Goal: Go to known website: Access a specific website the user already knows

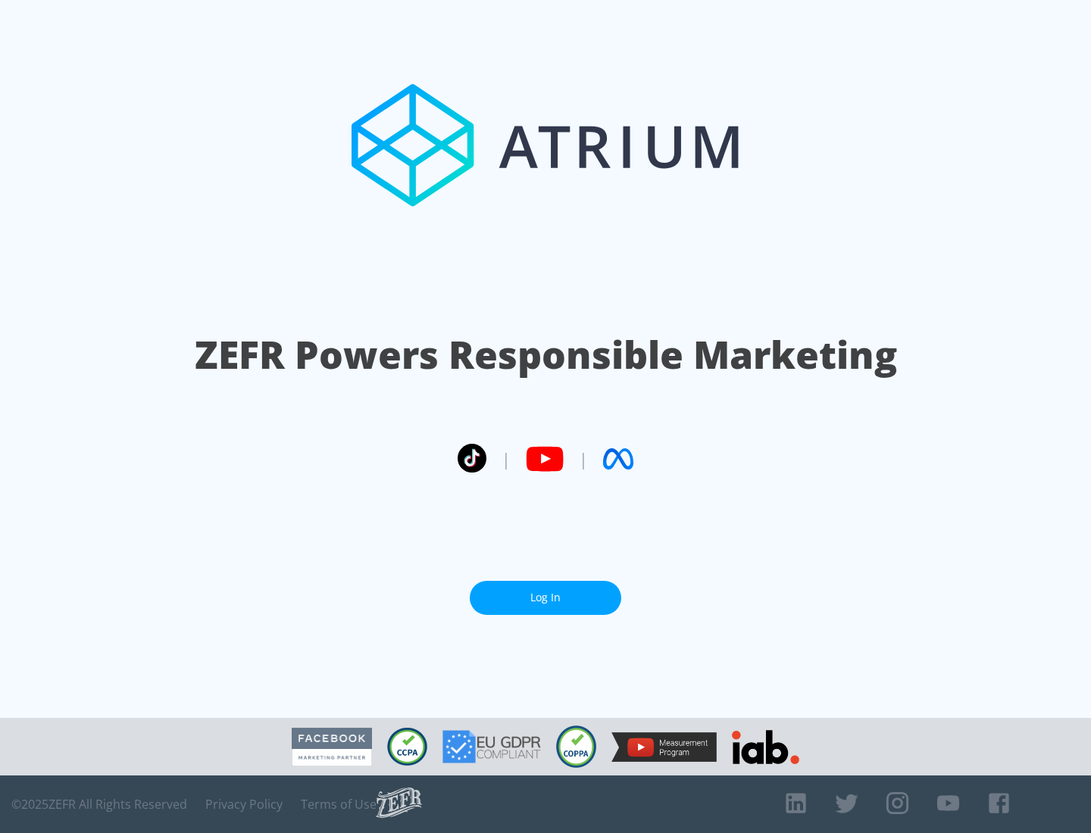
click at [545, 598] on link "Log In" at bounding box center [545, 598] width 151 height 34
